Goal: Check status

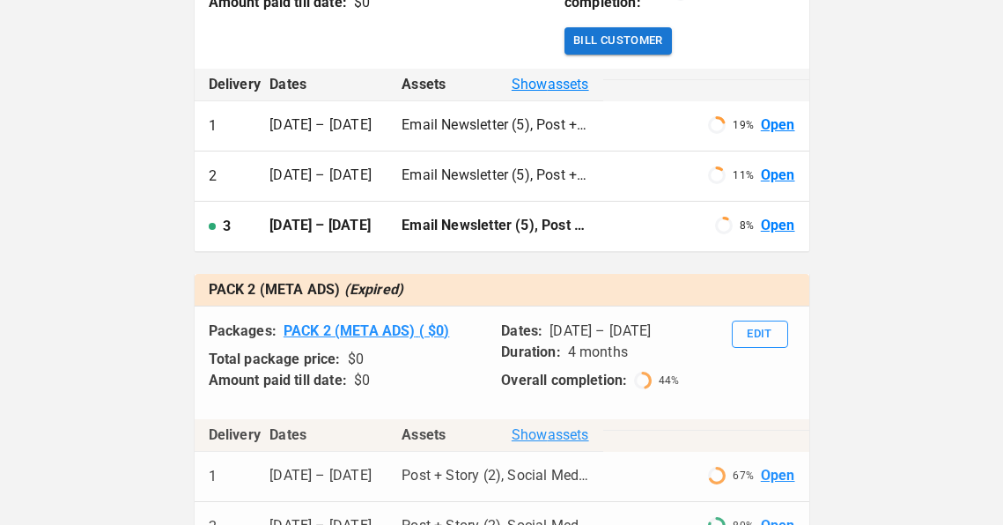
scroll to position [533, 0]
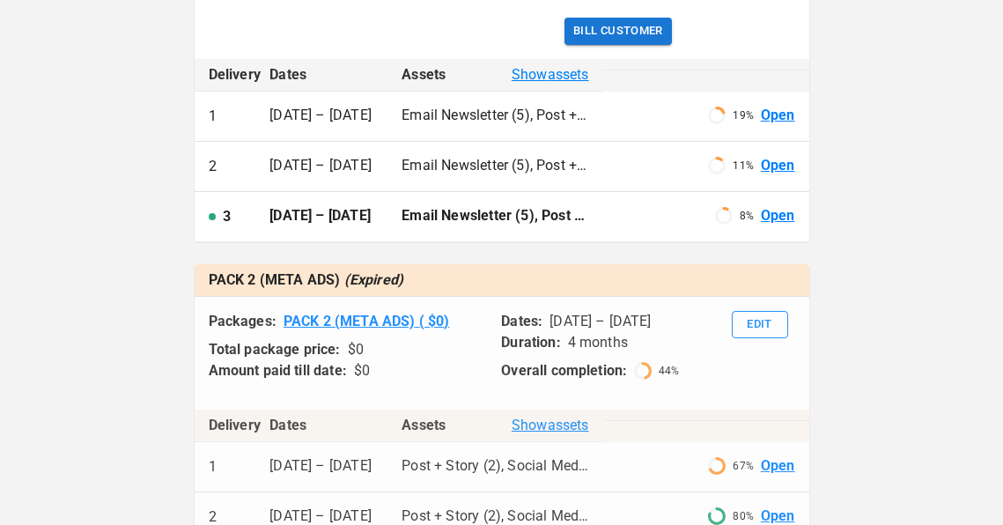
click at [779, 126] on link "Open" at bounding box center [778, 116] width 34 height 20
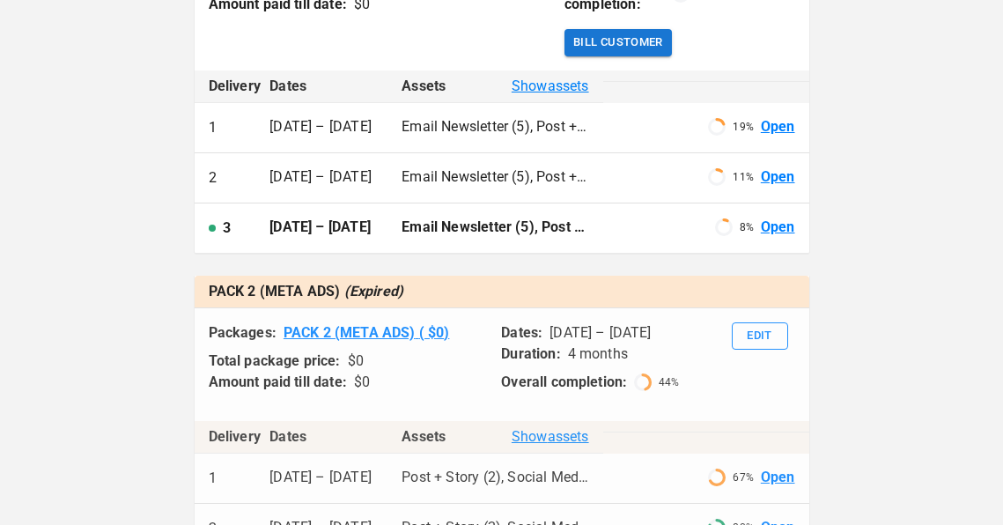
scroll to position [526, 0]
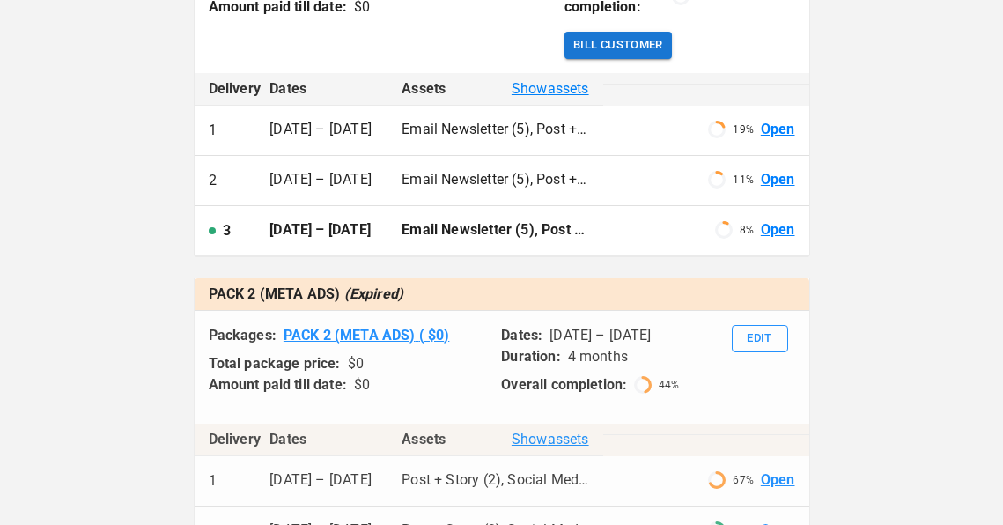
click at [778, 140] on link "Open" at bounding box center [778, 130] width 34 height 20
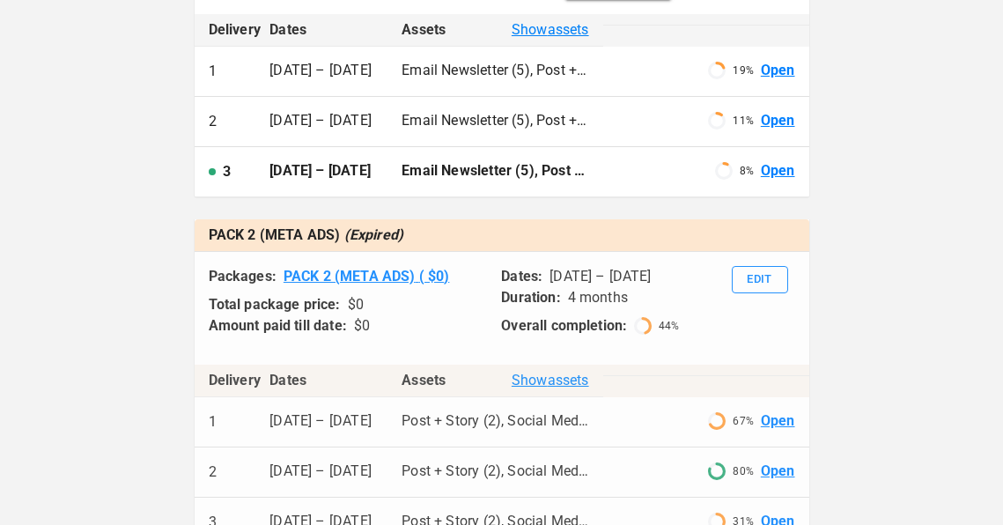
scroll to position [625, 0]
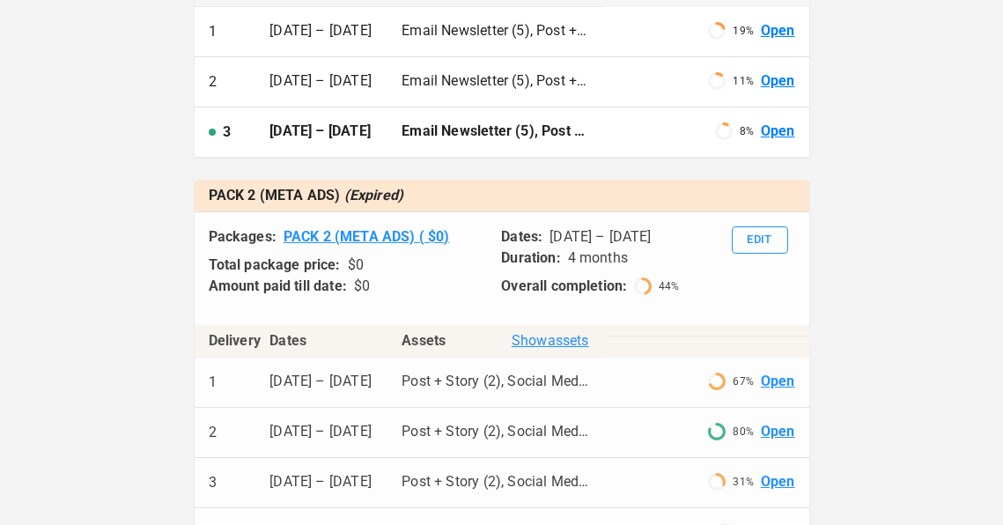
click at [633, 41] on div "19 % Open" at bounding box center [707, 31] width 178 height 20
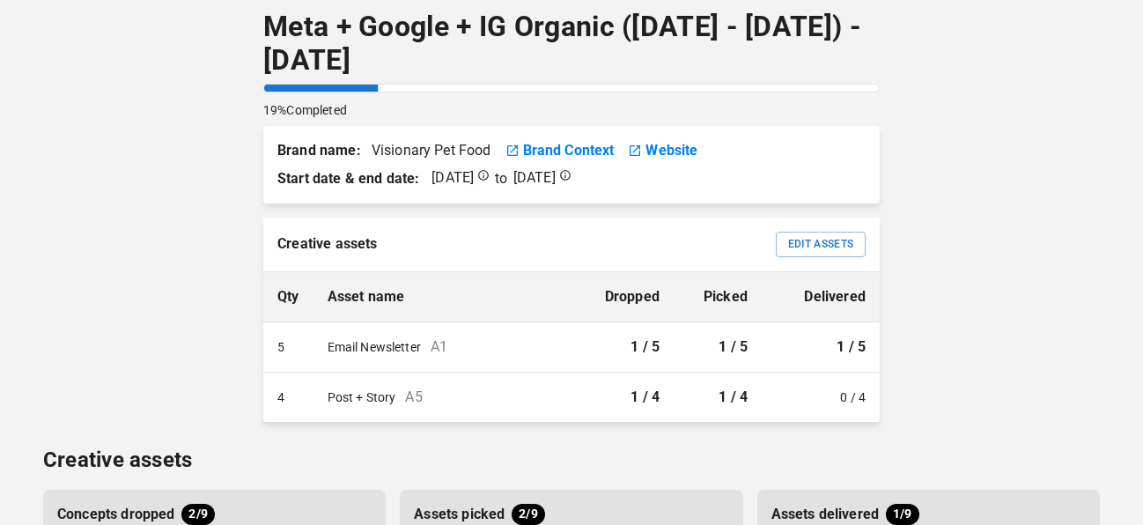
scroll to position [18, 0]
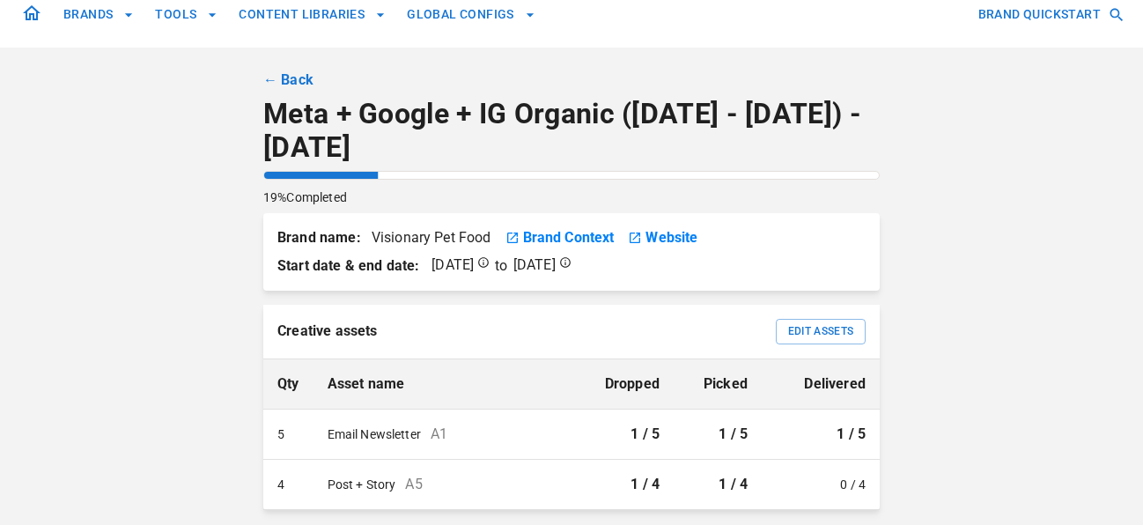
click at [285, 73] on link "← Back" at bounding box center [288, 80] width 50 height 21
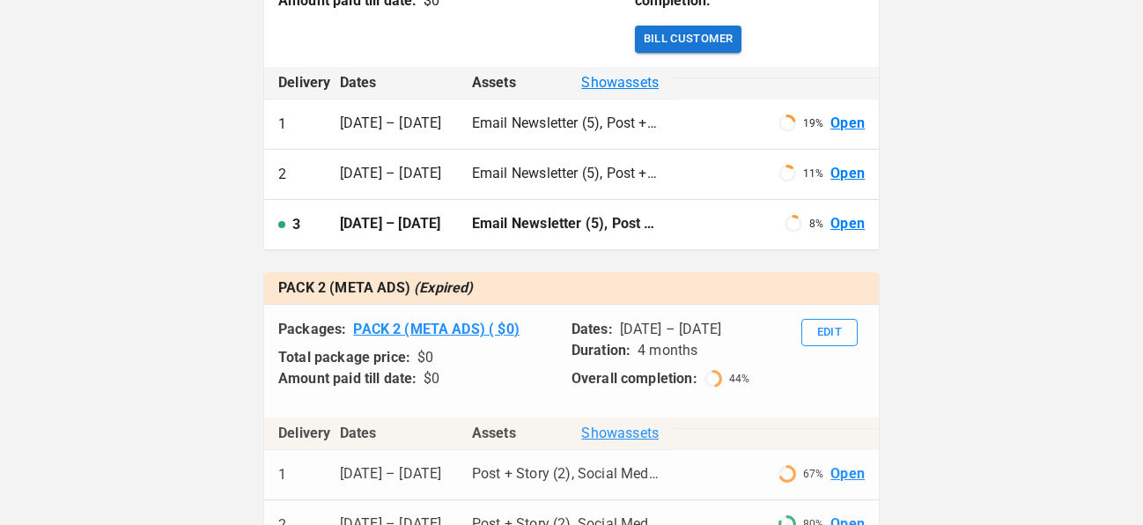
scroll to position [530, 0]
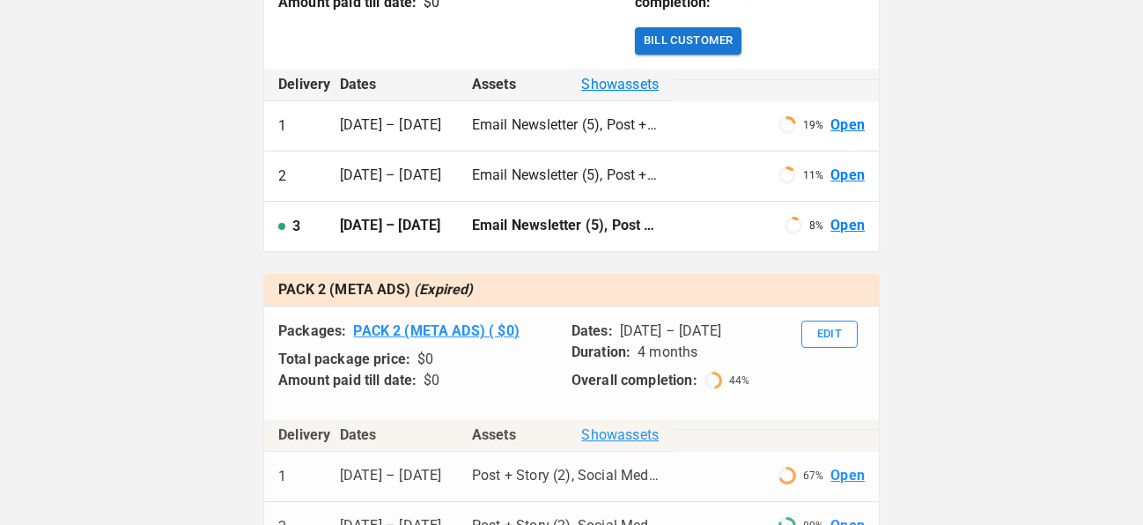
click at [847, 236] on link "Open" at bounding box center [848, 226] width 34 height 20
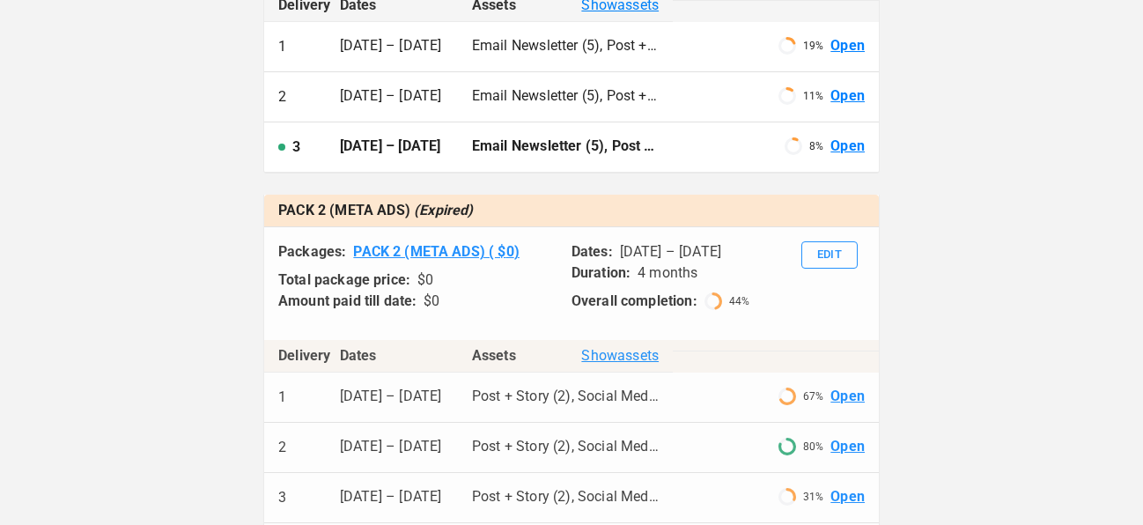
scroll to position [643, 0]
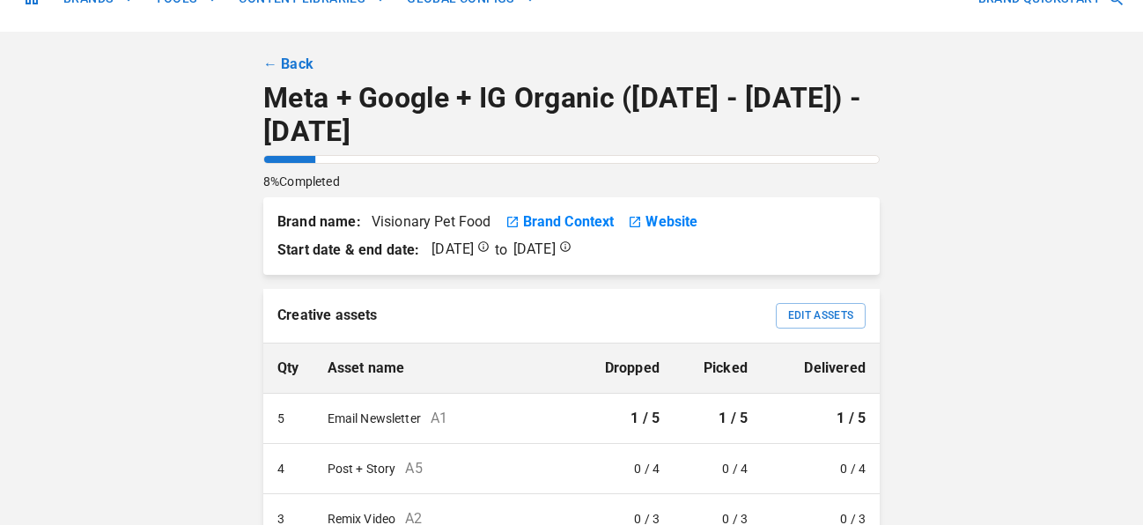
scroll to position [33, 0]
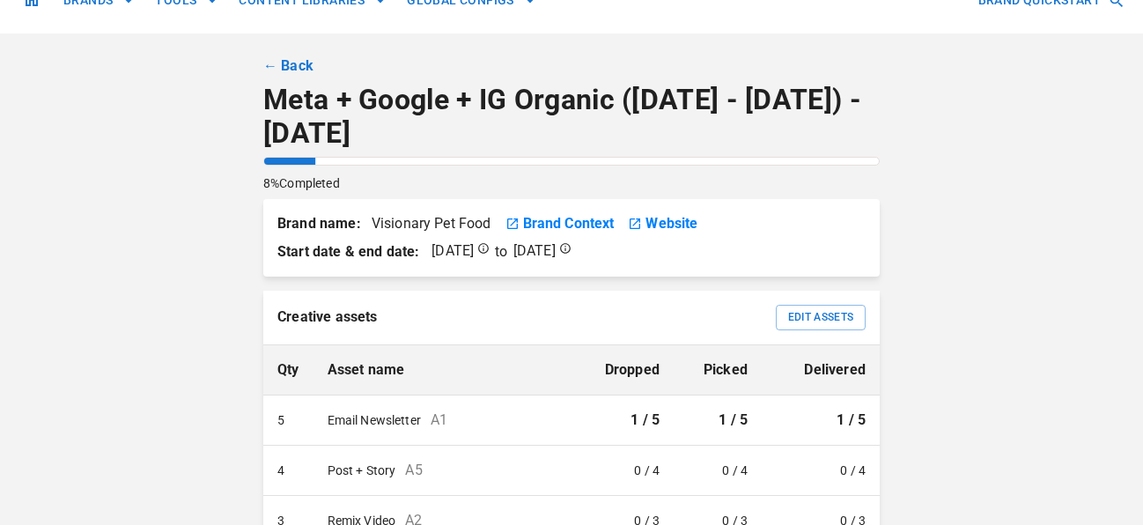
click at [300, 62] on link "← Back" at bounding box center [288, 65] width 50 height 21
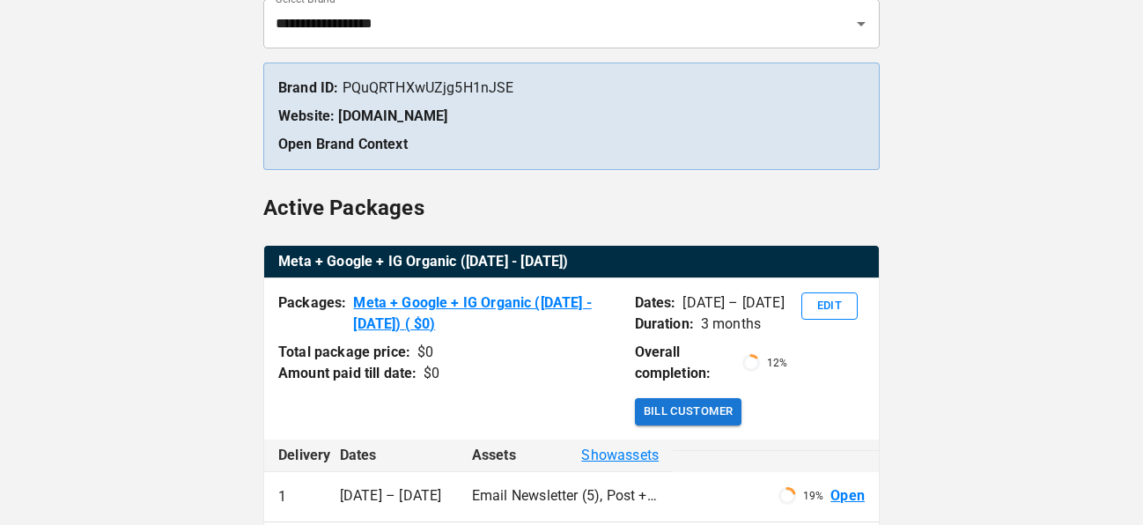
scroll to position [160, 0]
